Goal: Find contact information: Find contact information

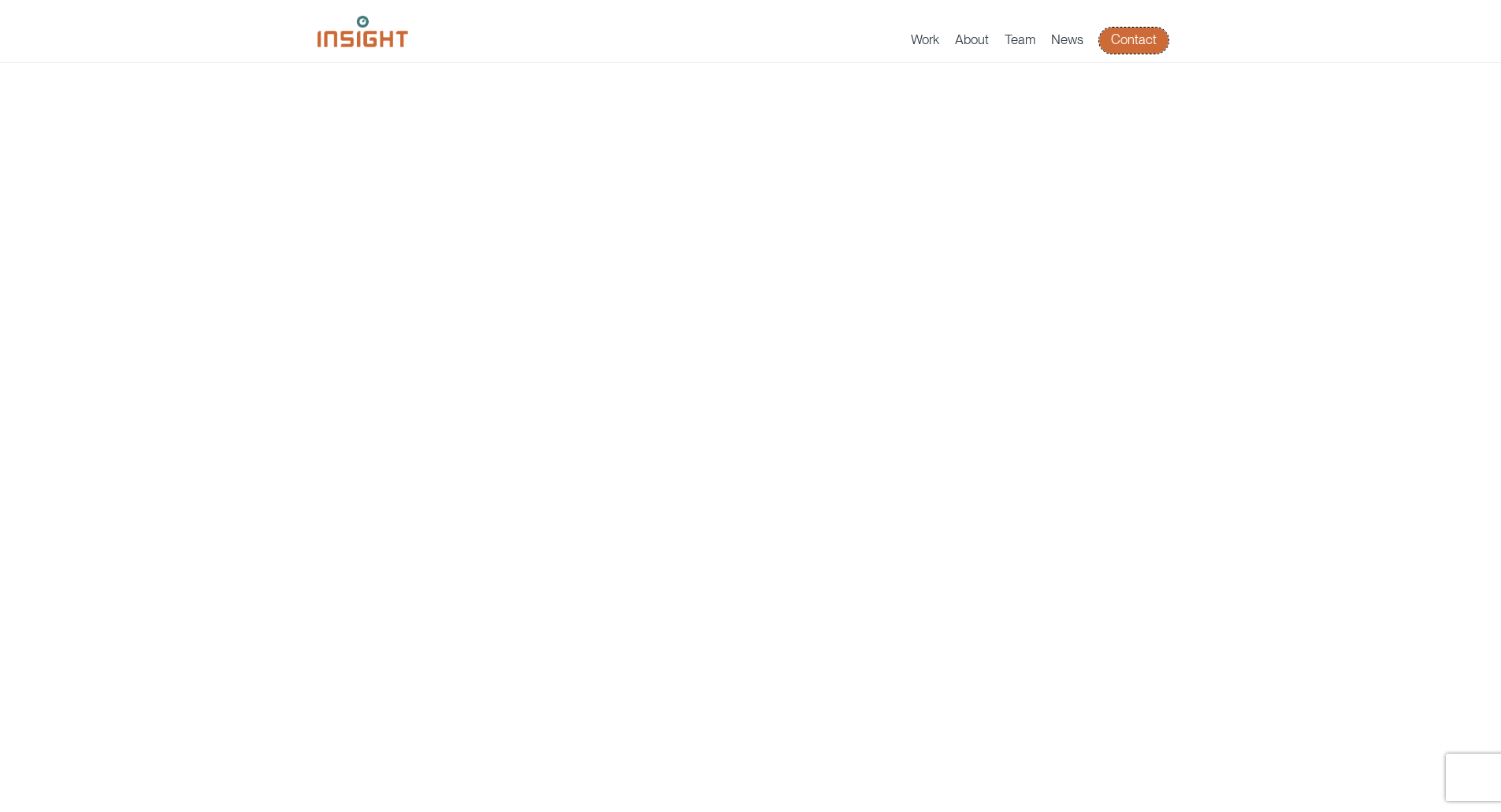
click at [1150, 42] on link "Contact" at bounding box center [1134, 40] width 70 height 26
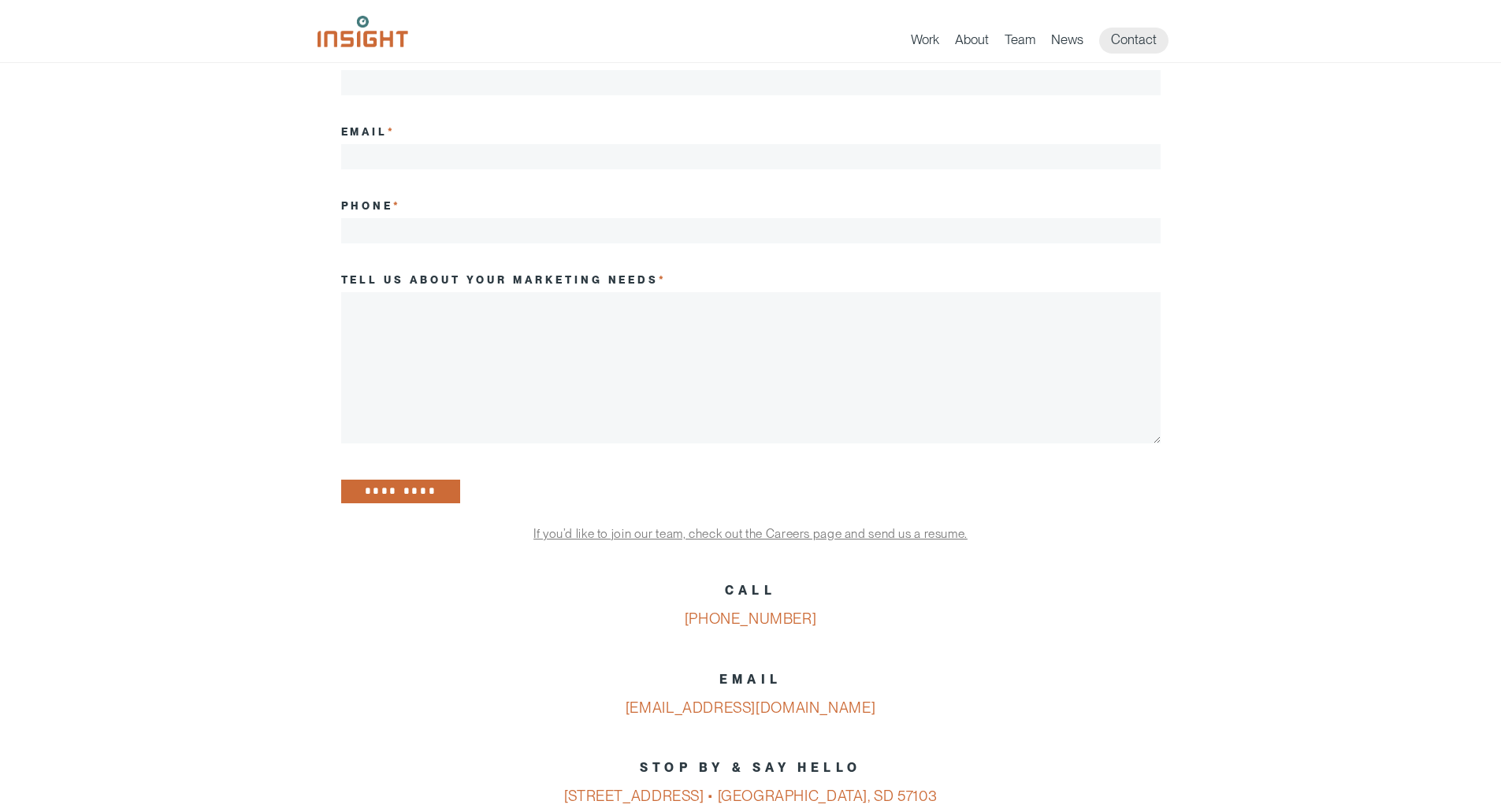
scroll to position [472, 0]
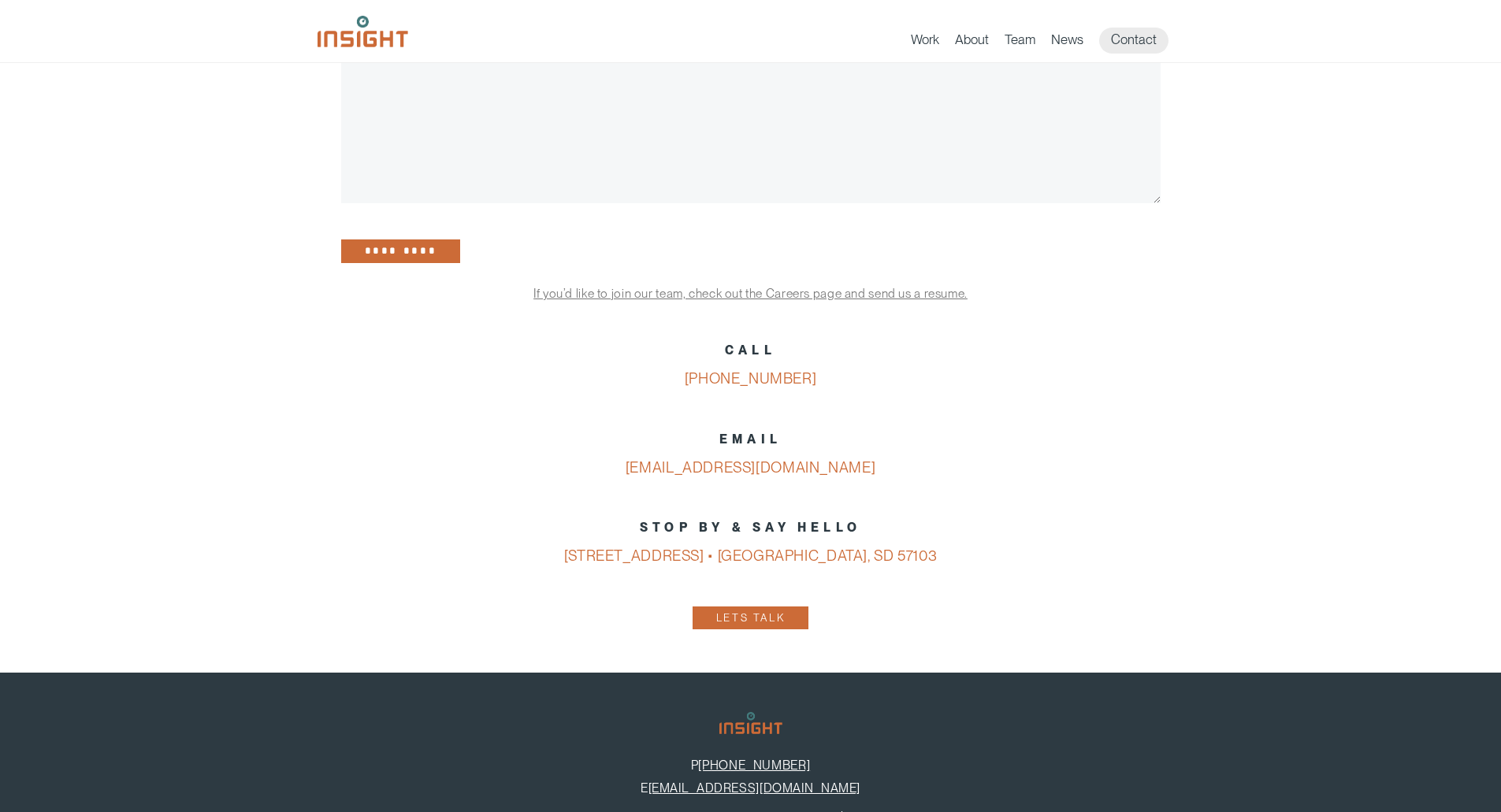
drag, startPoint x: 879, startPoint y: 473, endPoint x: 637, endPoint y: 476, distance: 242.0
click at [637, 476] on p "EMAIL [EMAIL_ADDRESS][DOMAIN_NAME]" at bounding box center [750, 454] width 819 height 57
copy link "[EMAIL_ADDRESS][DOMAIN_NAME]"
